Goal: Check status: Check status

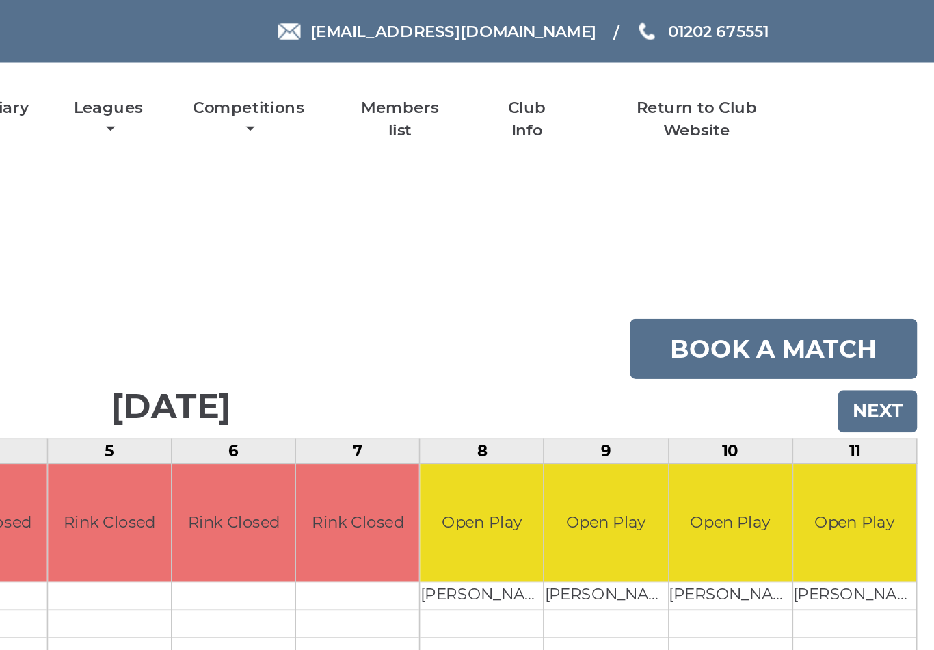
click at [876, 248] on input "Next" at bounding box center [900, 252] width 49 height 26
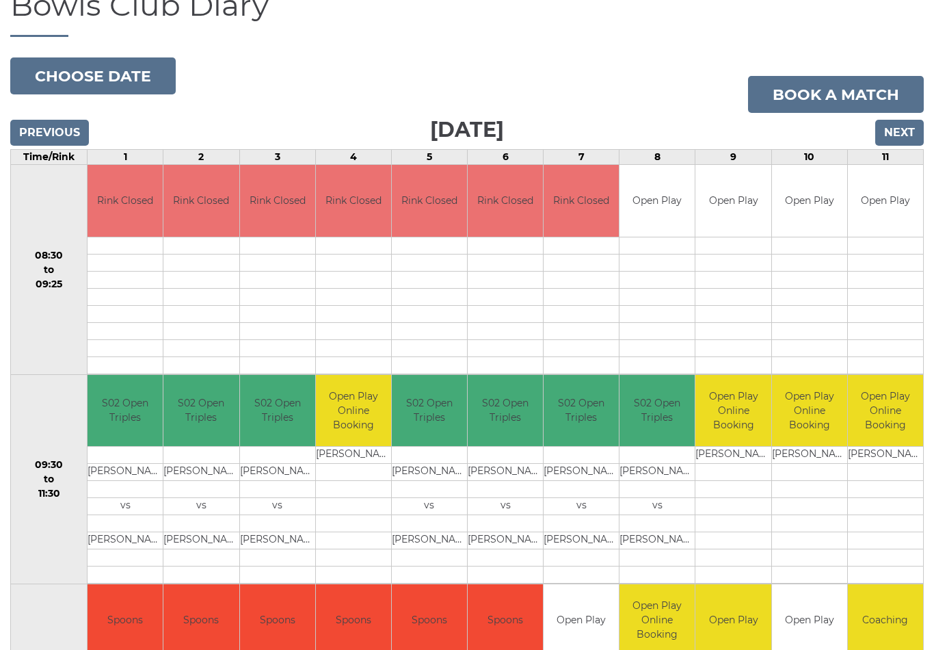
scroll to position [115, 0]
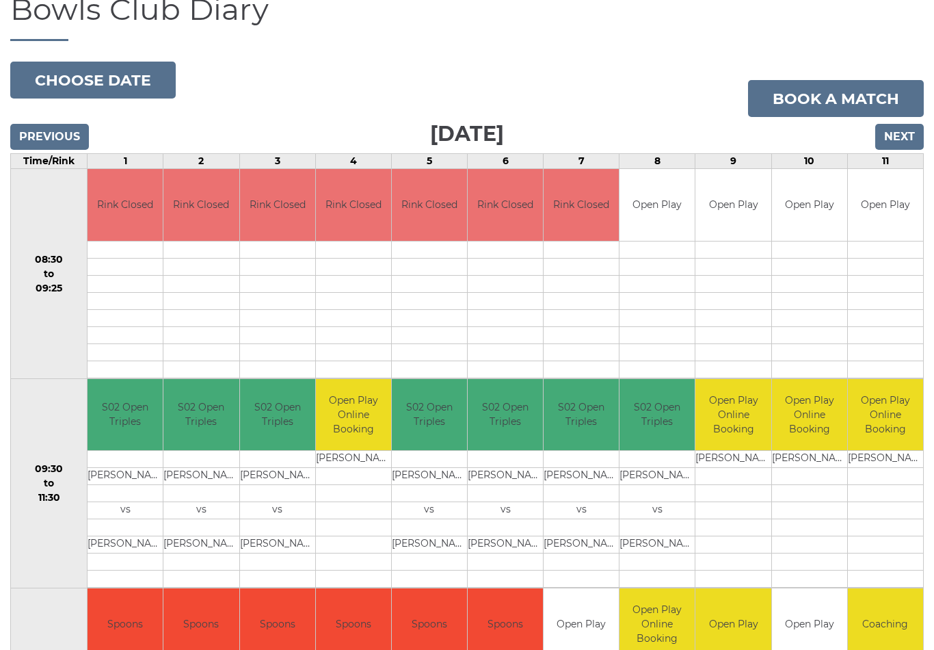
click at [904, 138] on input "Next" at bounding box center [900, 137] width 49 height 26
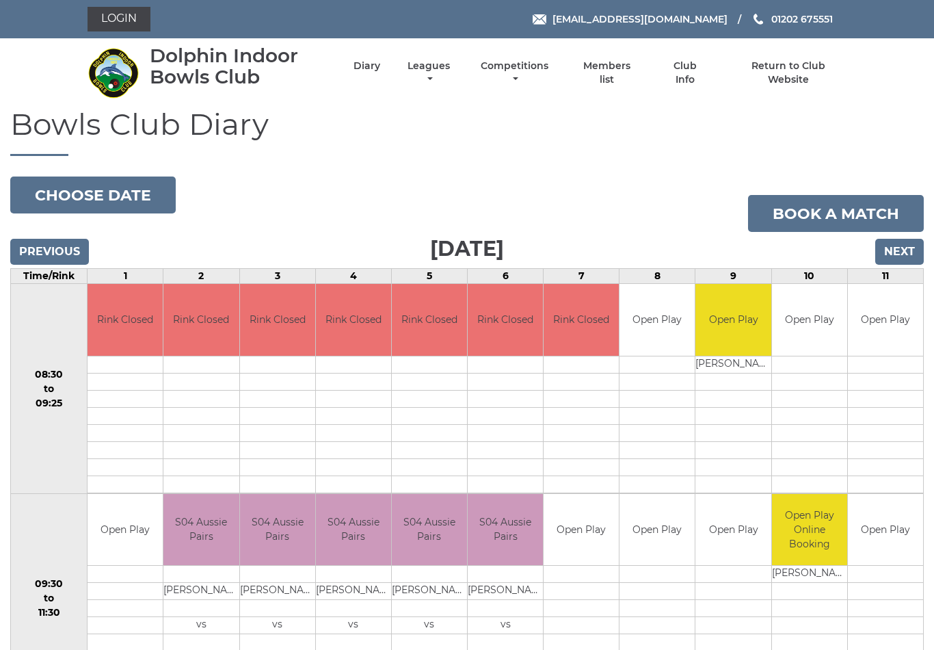
click at [891, 254] on input "Next" at bounding box center [900, 252] width 49 height 26
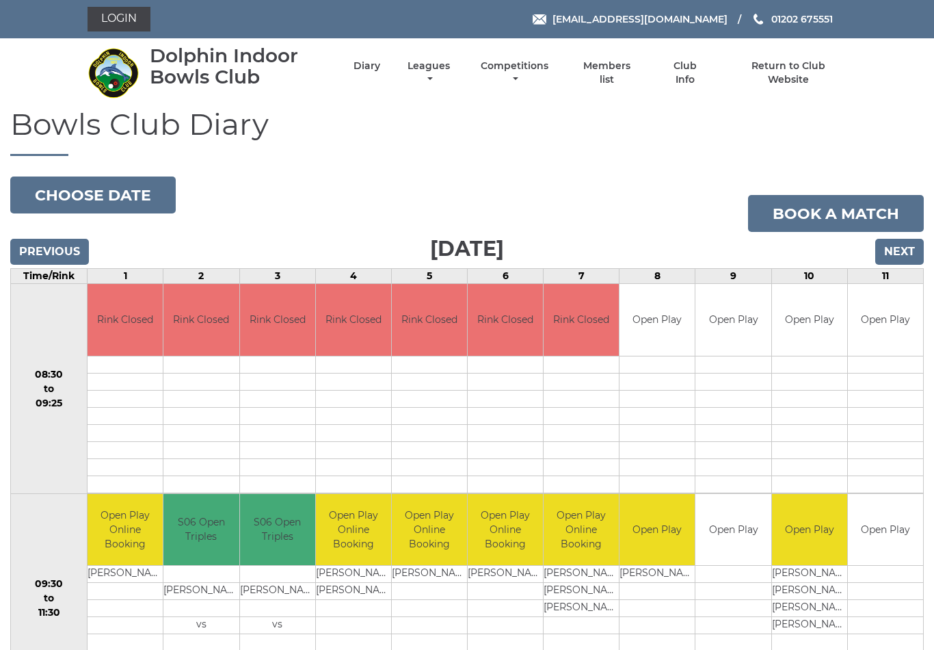
click at [898, 254] on input "Next" at bounding box center [900, 252] width 49 height 26
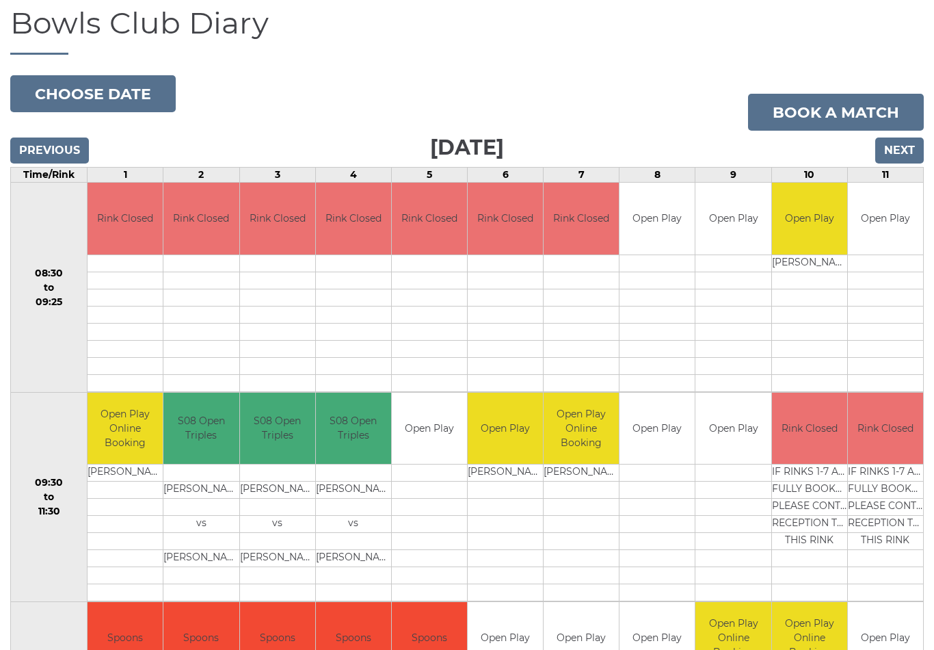
scroll to position [79, 0]
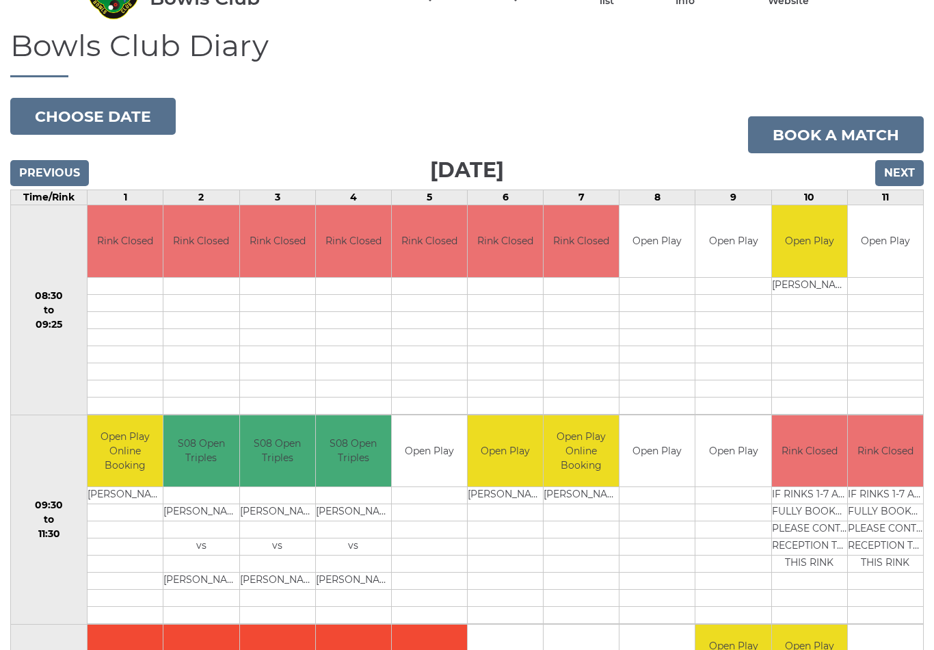
click at [895, 176] on input "Next" at bounding box center [900, 173] width 49 height 26
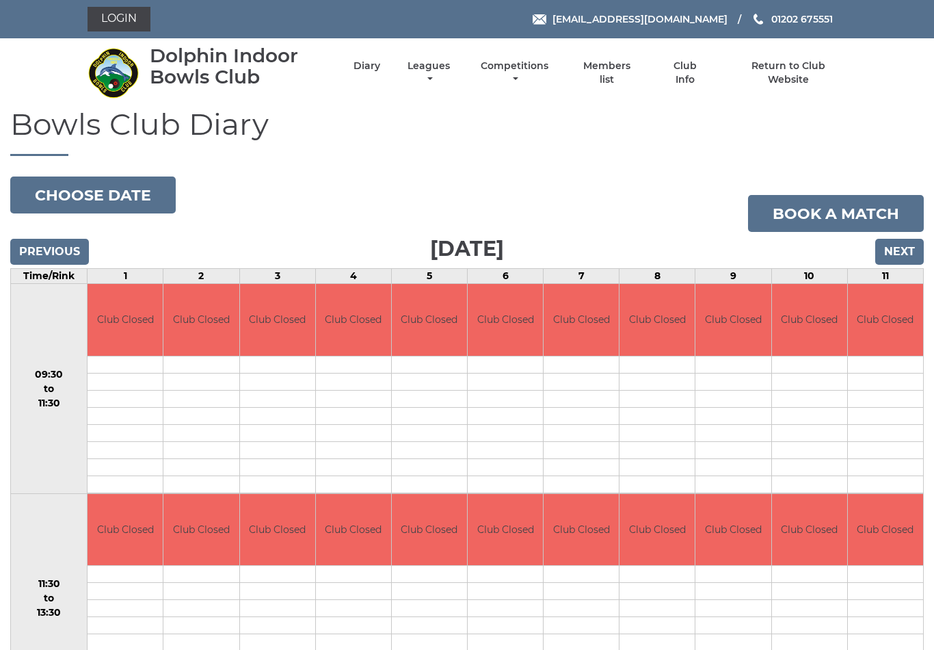
click at [904, 246] on input "Next" at bounding box center [900, 252] width 49 height 26
click at [898, 257] on input "Next" at bounding box center [900, 252] width 49 height 26
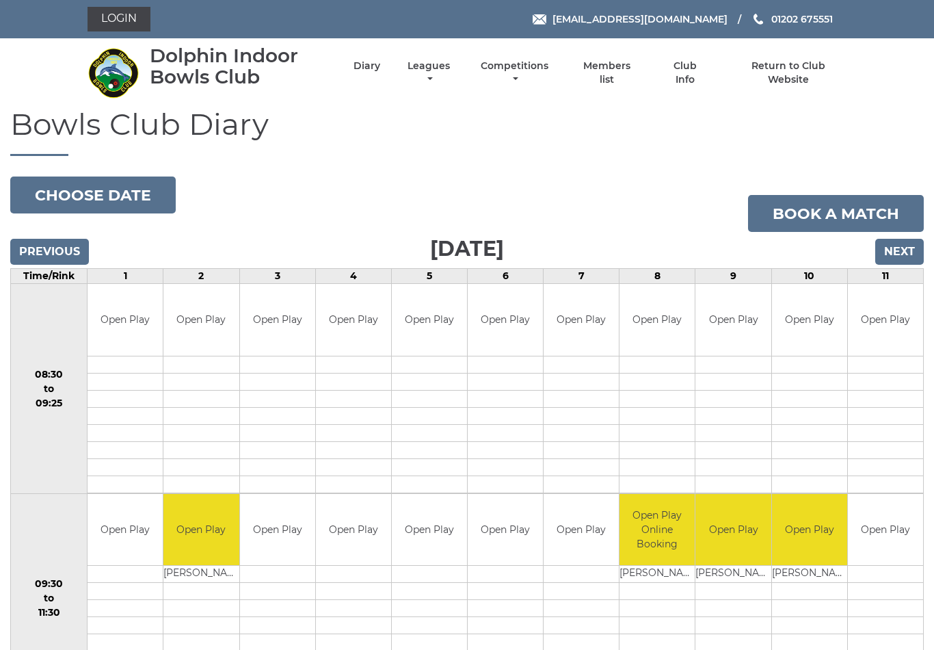
click at [898, 247] on input "Next" at bounding box center [900, 252] width 49 height 26
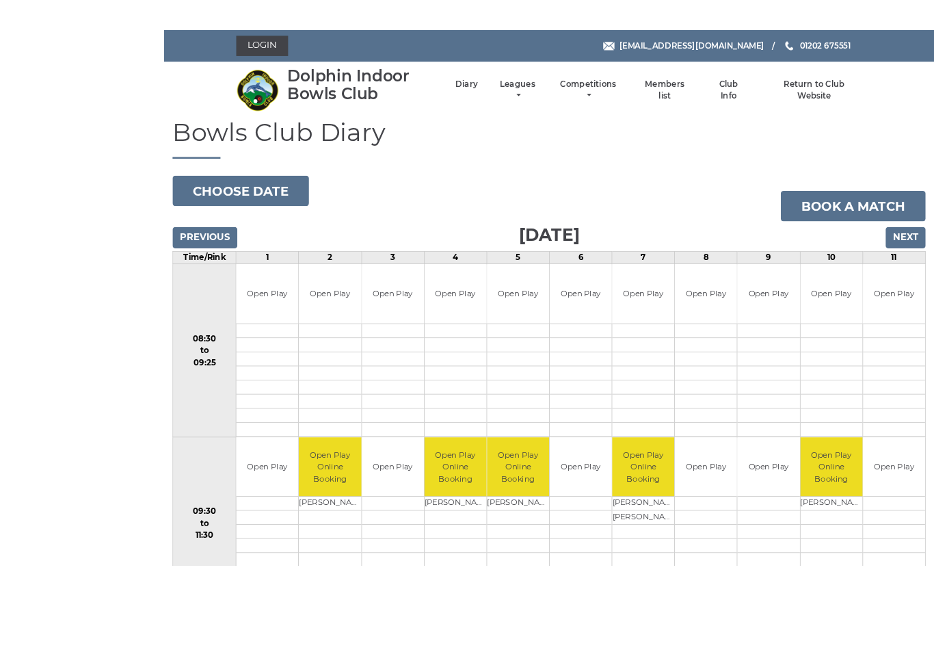
scroll to position [225, 0]
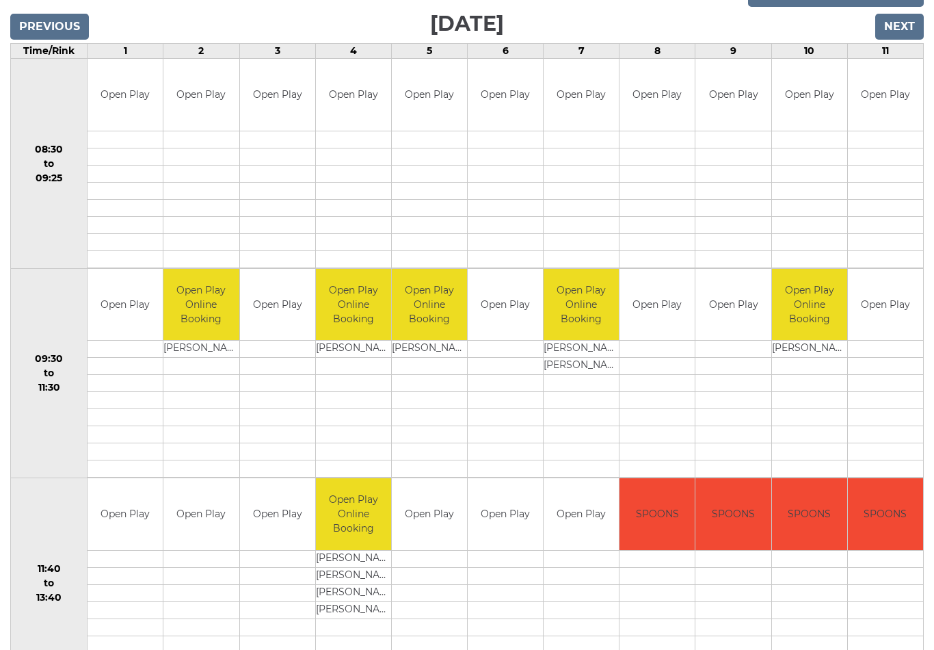
click at [894, 24] on input "Next" at bounding box center [900, 27] width 49 height 26
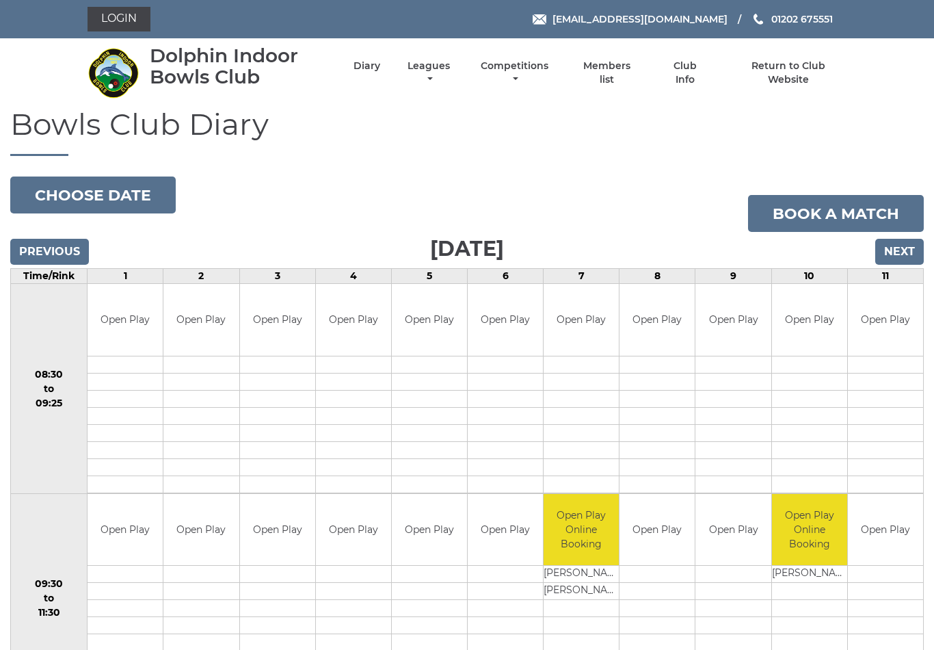
click at [900, 258] on input "Next" at bounding box center [900, 252] width 49 height 26
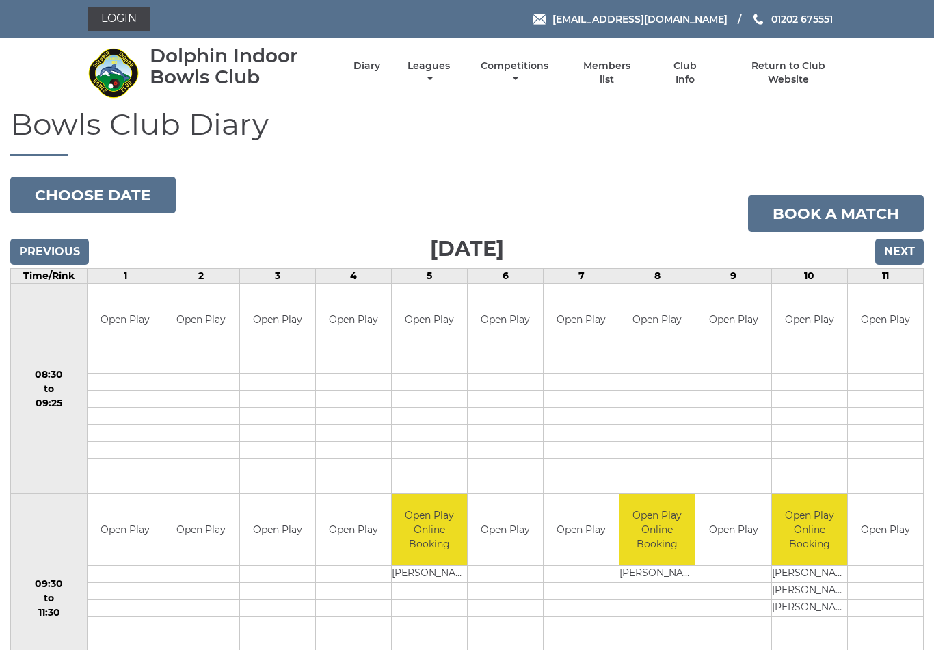
click at [904, 248] on input "Next" at bounding box center [900, 252] width 49 height 26
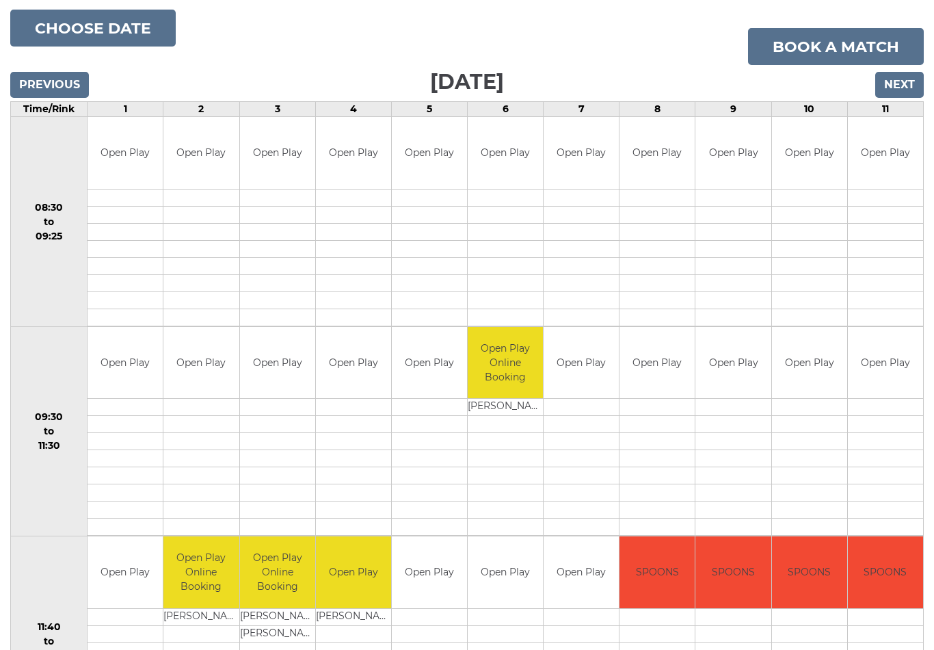
scroll to position [166, 0]
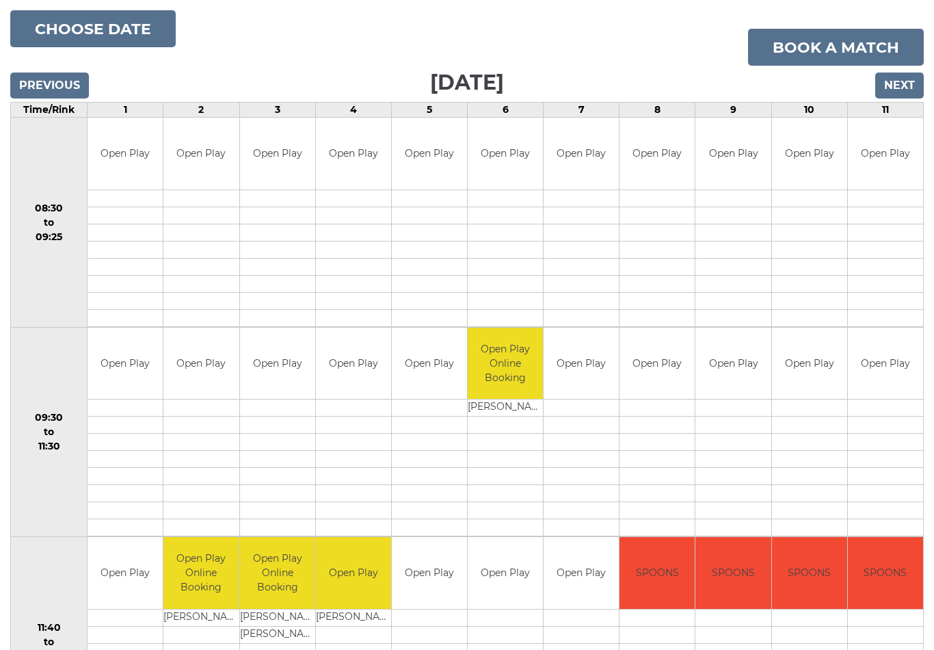
click at [895, 87] on input "Next" at bounding box center [900, 86] width 49 height 26
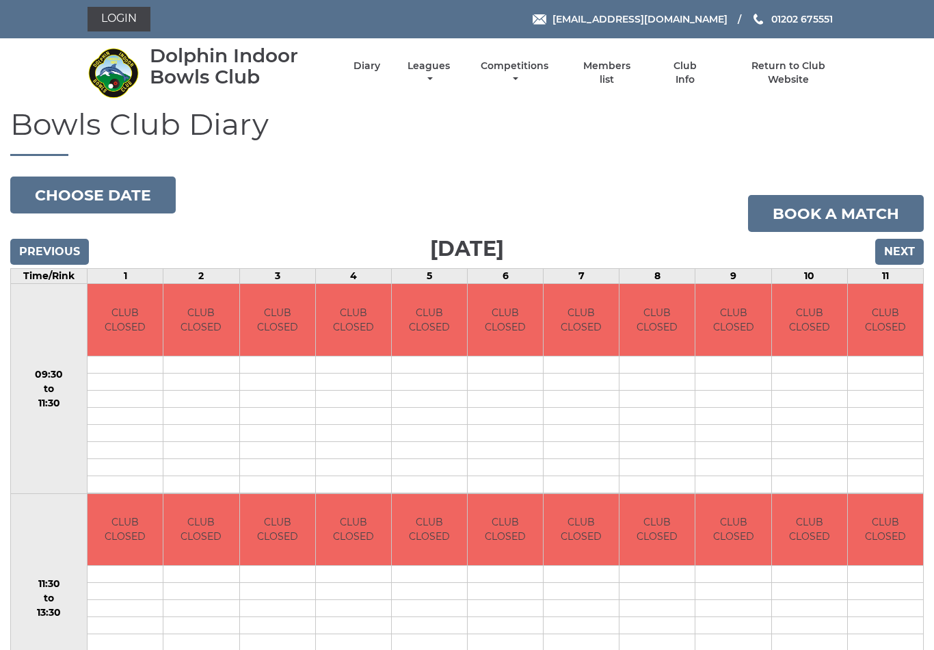
click at [895, 246] on input "Next" at bounding box center [900, 252] width 49 height 26
click at [890, 253] on input "Next" at bounding box center [900, 252] width 49 height 26
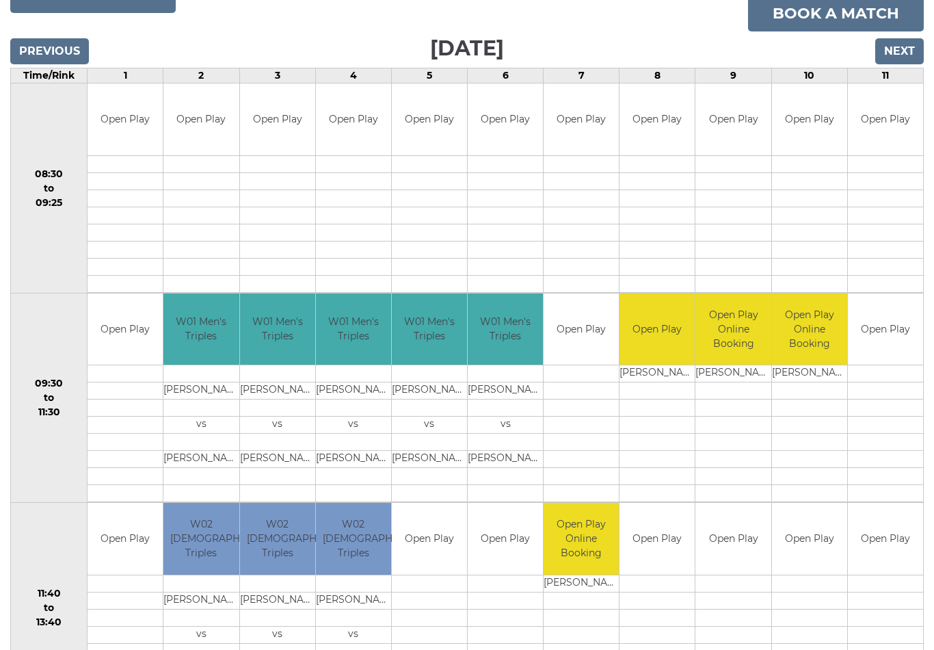
scroll to position [200, 0]
click at [901, 44] on input "Next" at bounding box center [900, 51] width 49 height 26
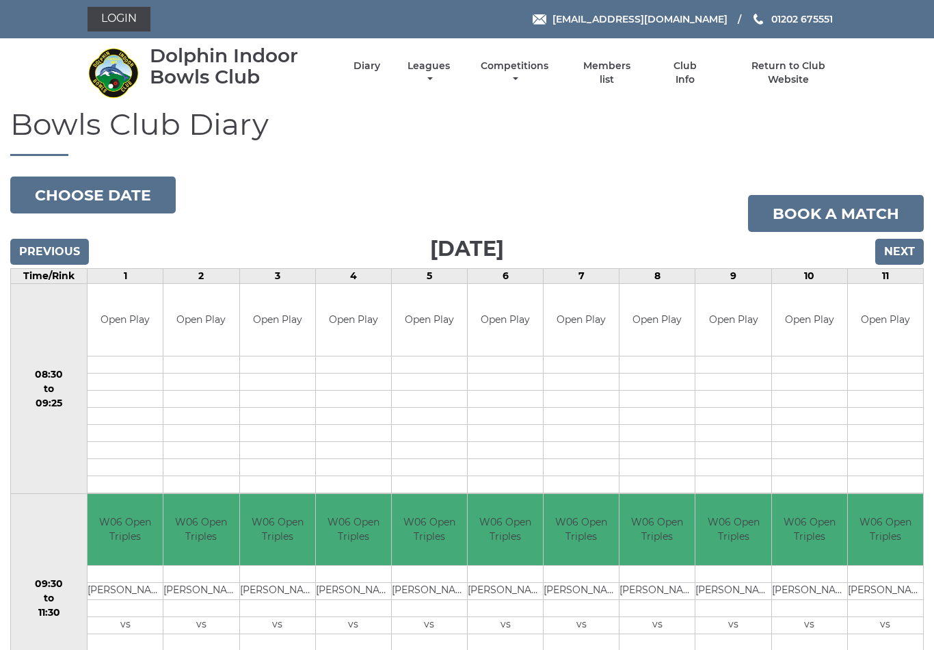
click at [901, 250] on input "Next" at bounding box center [900, 252] width 49 height 26
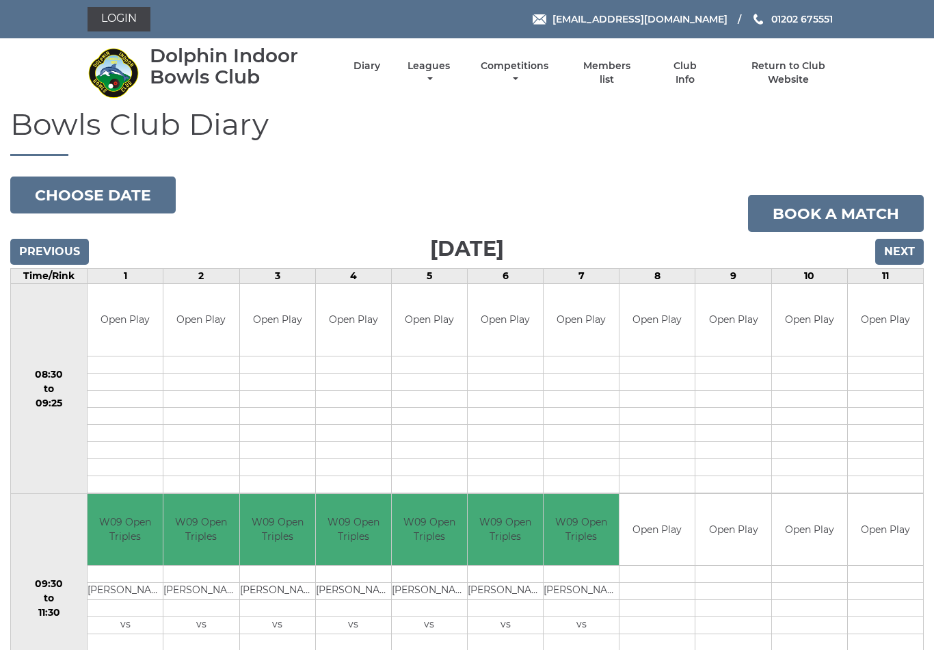
click at [900, 250] on input "Next" at bounding box center [900, 252] width 49 height 26
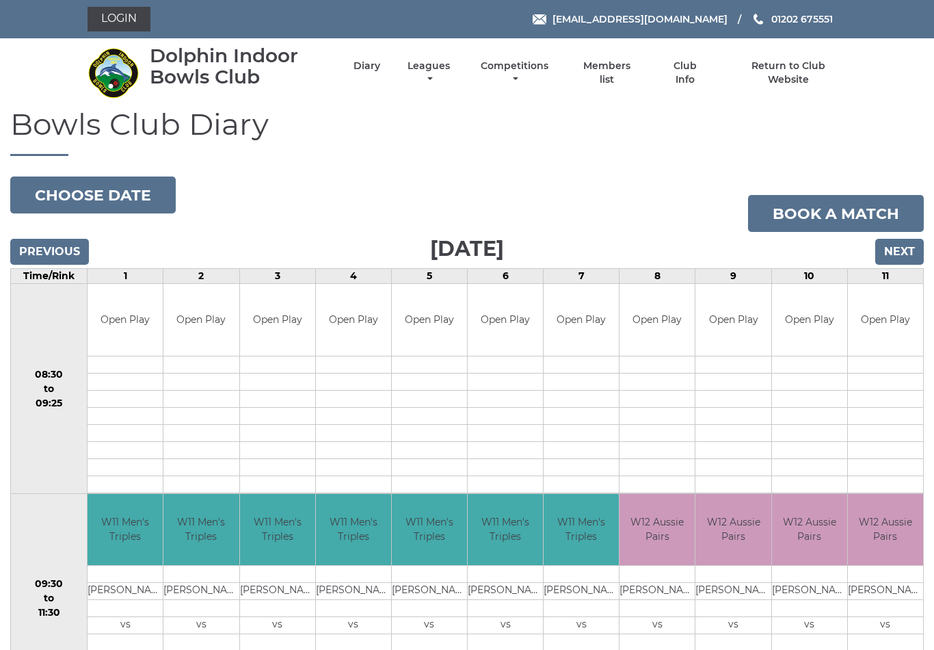
click at [903, 252] on input "Next" at bounding box center [900, 252] width 49 height 26
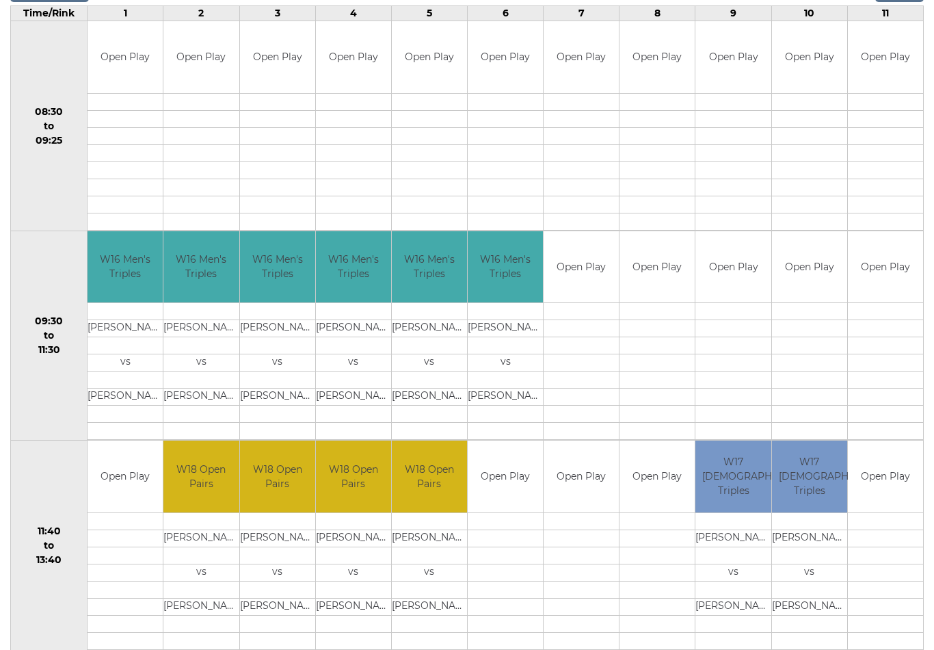
scroll to position [55, 0]
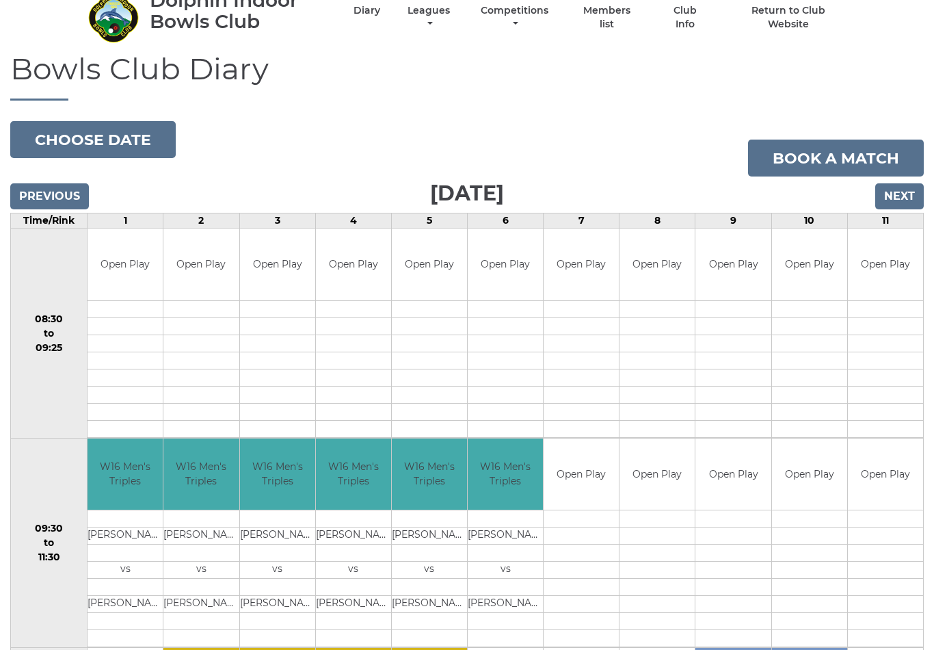
click at [893, 199] on input "Next" at bounding box center [900, 196] width 49 height 26
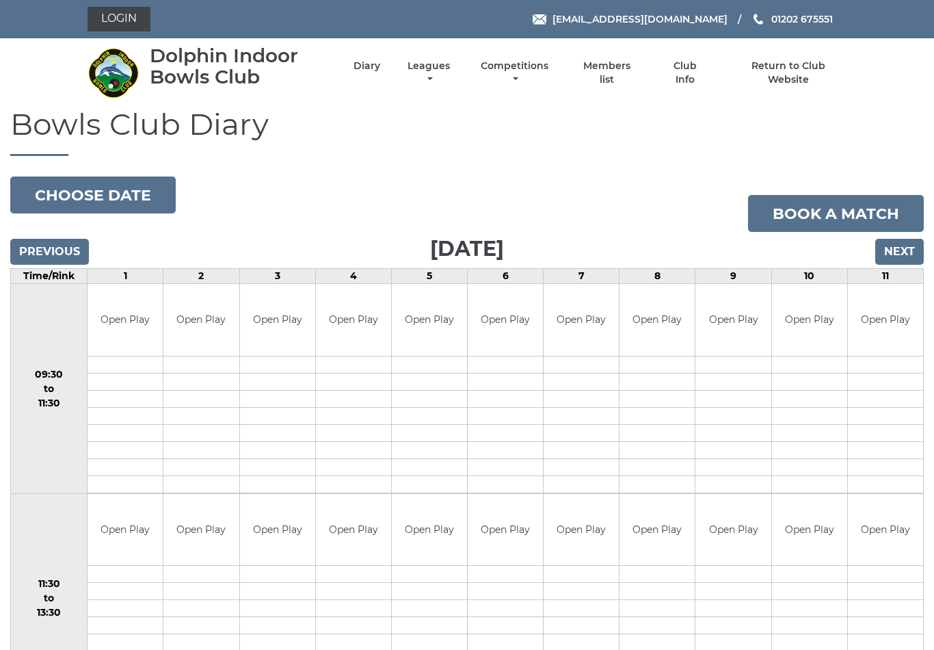
click at [900, 240] on input "Next" at bounding box center [900, 252] width 49 height 26
click at [894, 249] on input "Next" at bounding box center [900, 252] width 49 height 26
click at [900, 258] on input "Next" at bounding box center [900, 252] width 49 height 26
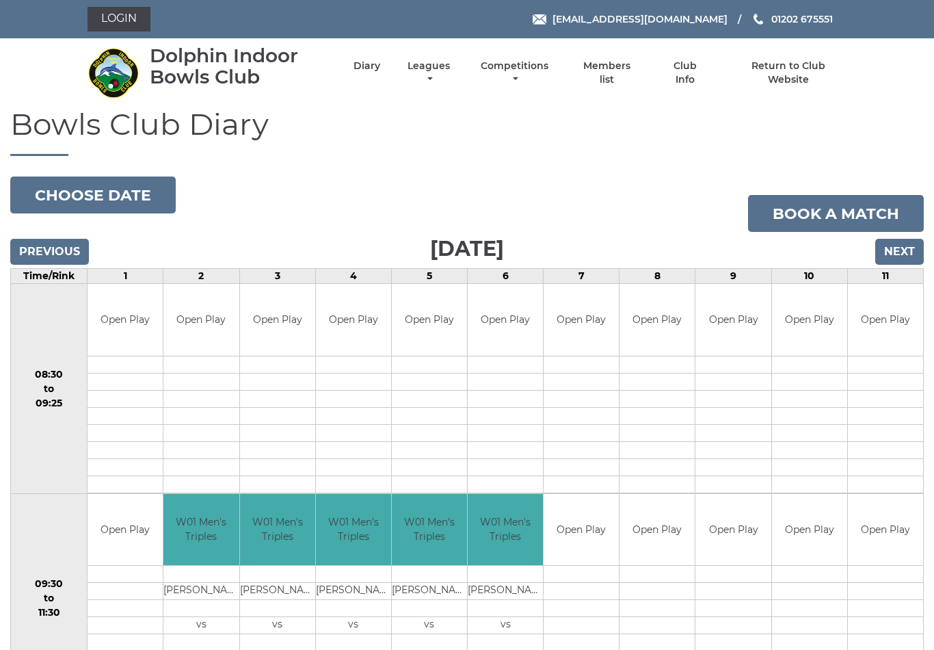
click at [901, 250] on input "Next" at bounding box center [900, 252] width 49 height 26
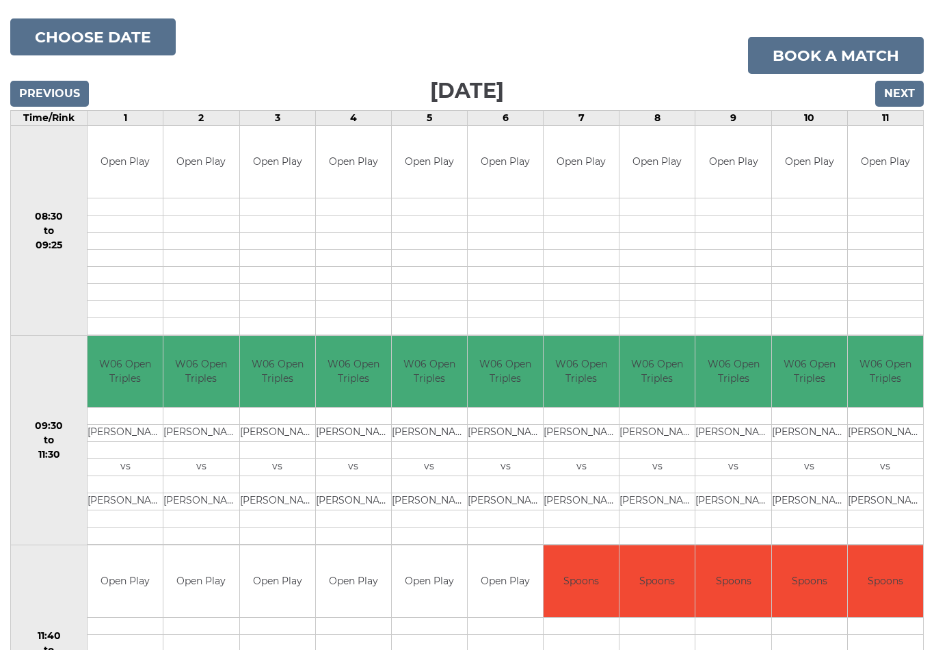
scroll to position [149, 0]
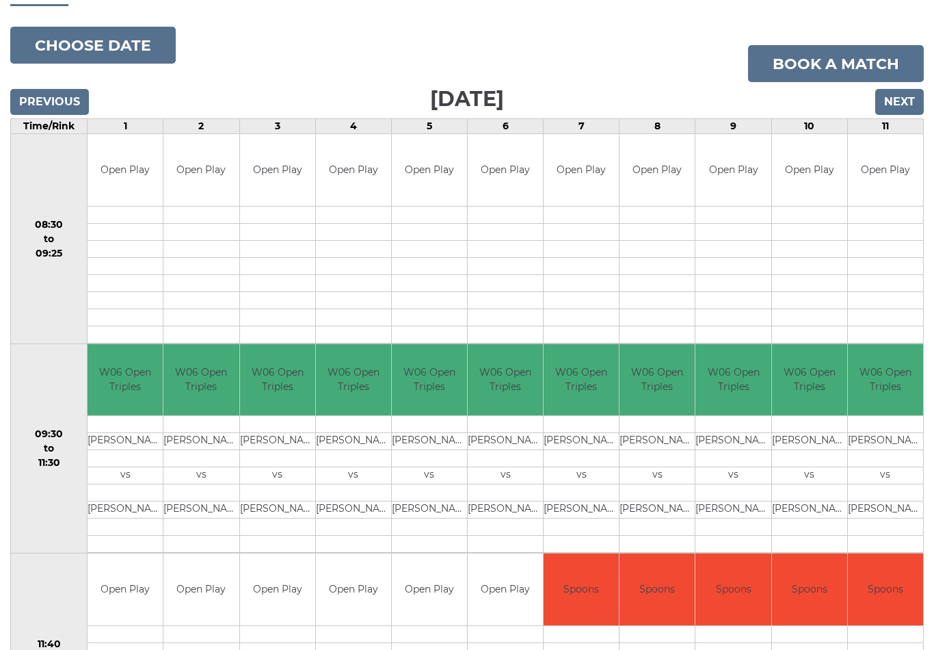
click at [897, 106] on input "Next" at bounding box center [900, 103] width 49 height 26
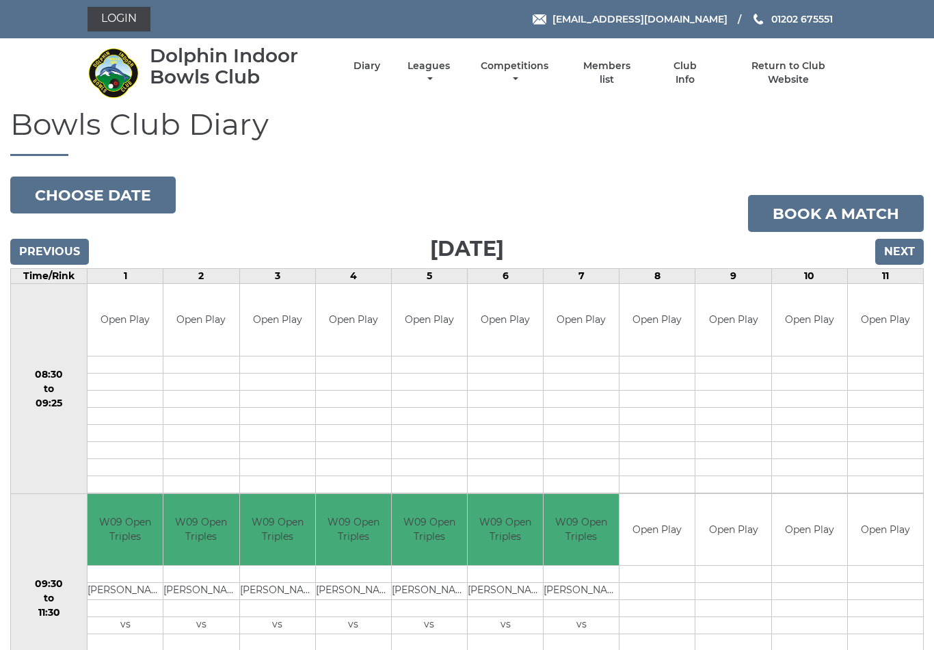
click at [901, 250] on input "Next" at bounding box center [900, 252] width 49 height 26
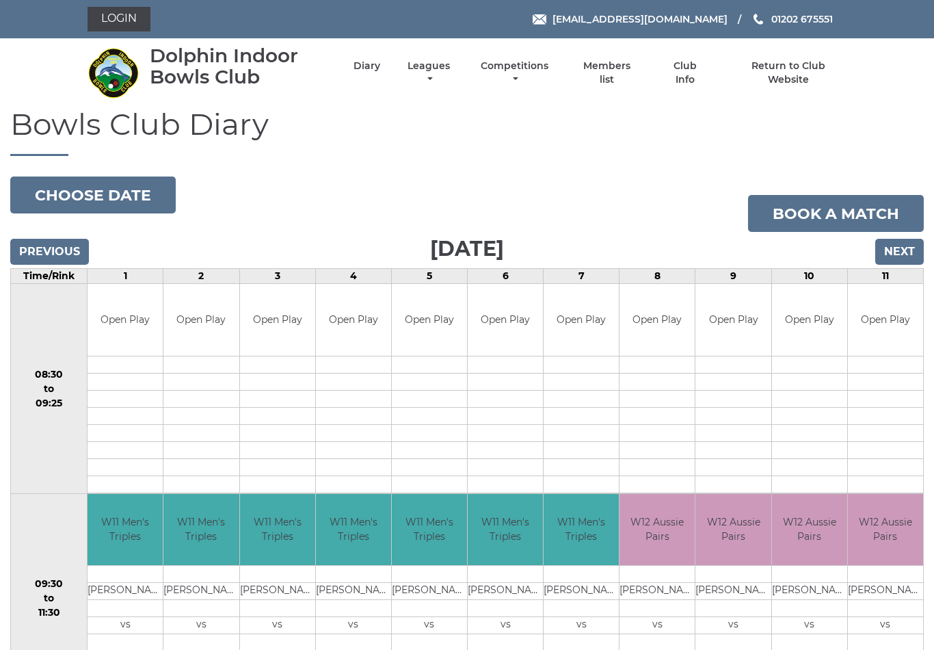
click at [905, 255] on input "Next" at bounding box center [900, 252] width 49 height 26
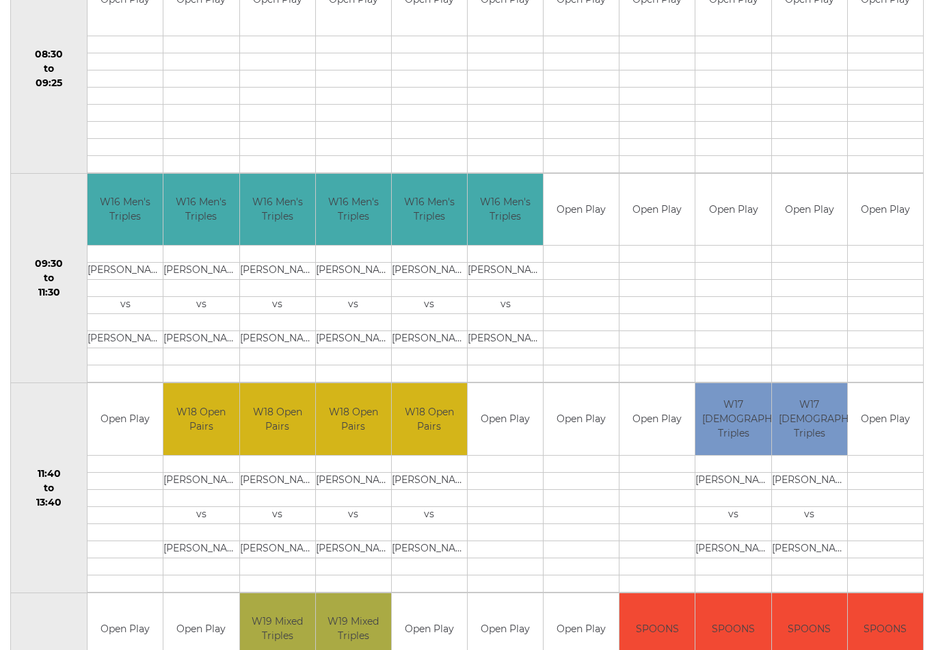
scroll to position [342, 0]
